Goal: Task Accomplishment & Management: Complete application form

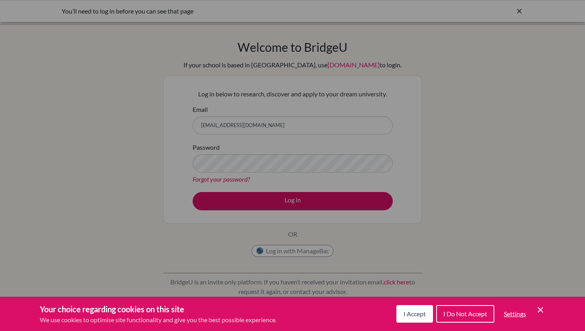
click at [413, 314] on span "I Accept" at bounding box center [415, 314] width 22 height 8
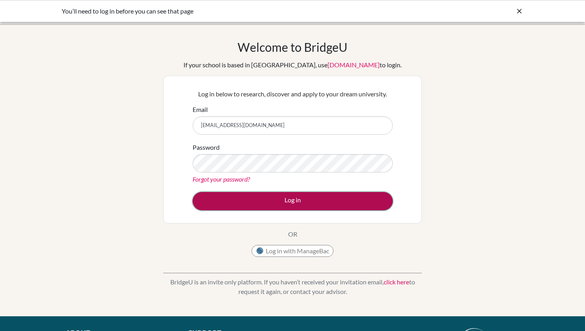
click at [302, 198] on button "Log in" at bounding box center [293, 201] width 200 height 18
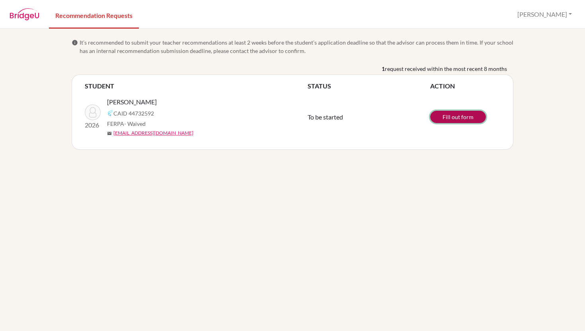
click at [457, 119] on link "Fill out form" at bounding box center [458, 117] width 56 height 12
click at [334, 117] on span "To be started" at bounding box center [325, 117] width 35 height 8
